Goal: Find specific page/section: Find specific page/section

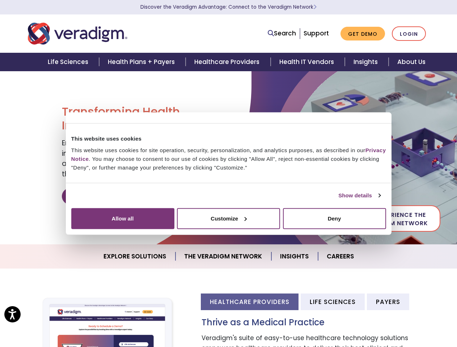
click at [338, 200] on link "Show details" at bounding box center [359, 195] width 42 height 9
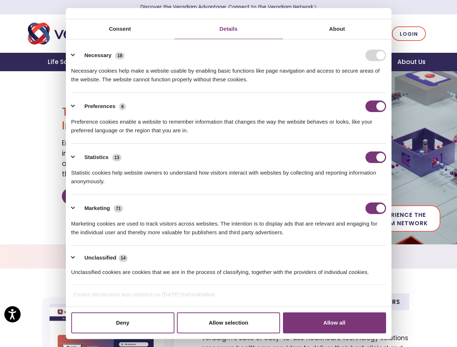
click at [386, 186] on div "Statistic cookies help website owners to understand how visitors interact with …" at bounding box center [228, 174] width 315 height 23
click at [389, 285] on ul "Necessary 18 Necessary cookies help make a website usable by enabling basic fun…" at bounding box center [229, 164] width 322 height 244
click at [400, 327] on h3 "Thrive as a Medical Practice" at bounding box center [316, 323] width 228 height 10
click at [284, 34] on link "Search" at bounding box center [282, 34] width 28 height 10
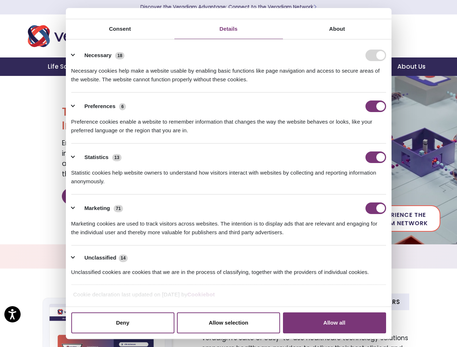
click at [231, 33] on link "Search" at bounding box center [217, 29] width 28 height 10
click at [373, 135] on div "Preference cookies enable a website to remember information that changes the wa…" at bounding box center [228, 123] width 315 height 23
